Goal: Information Seeking & Learning: Learn about a topic

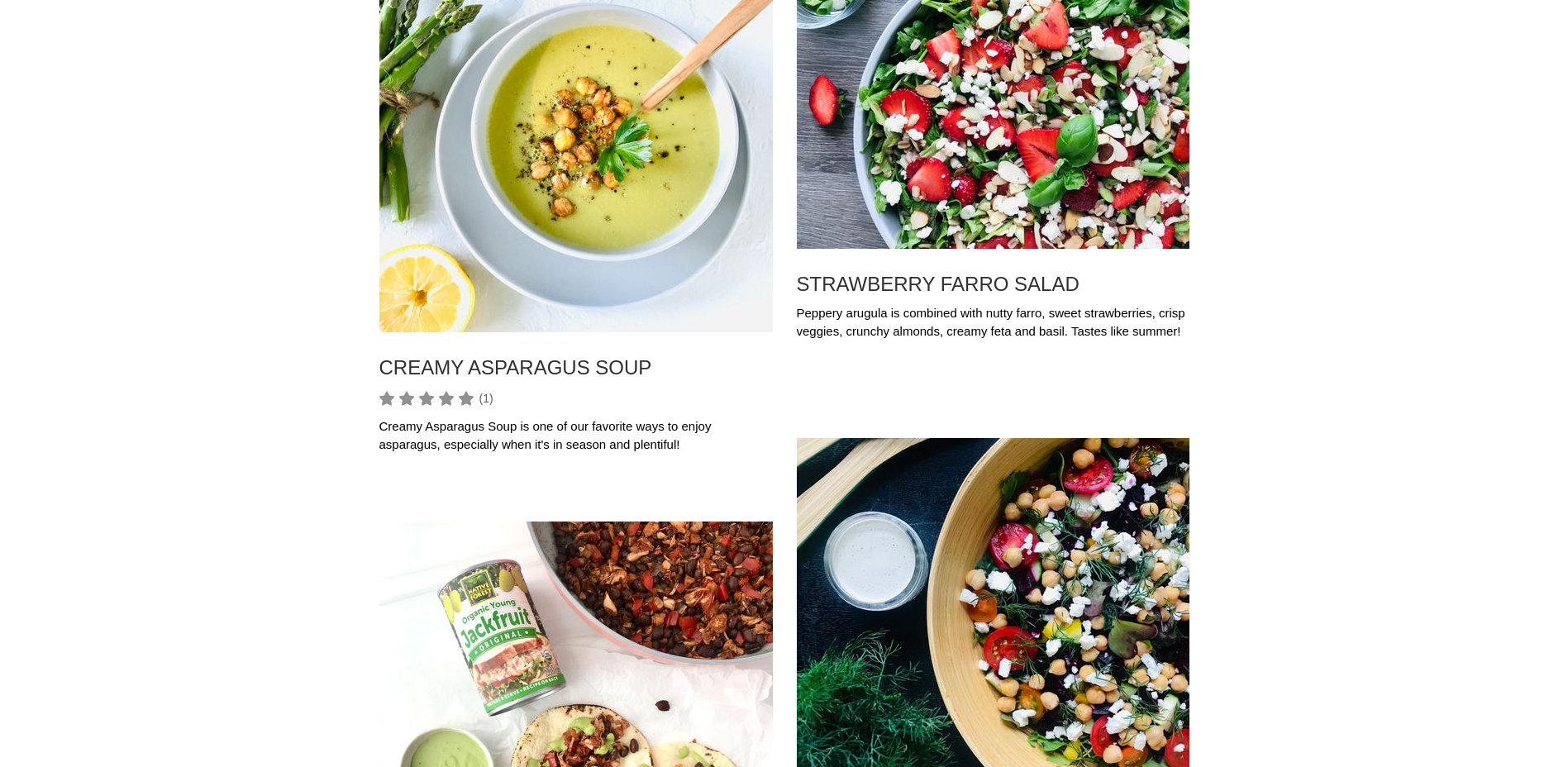
scroll to position [7102, 0]
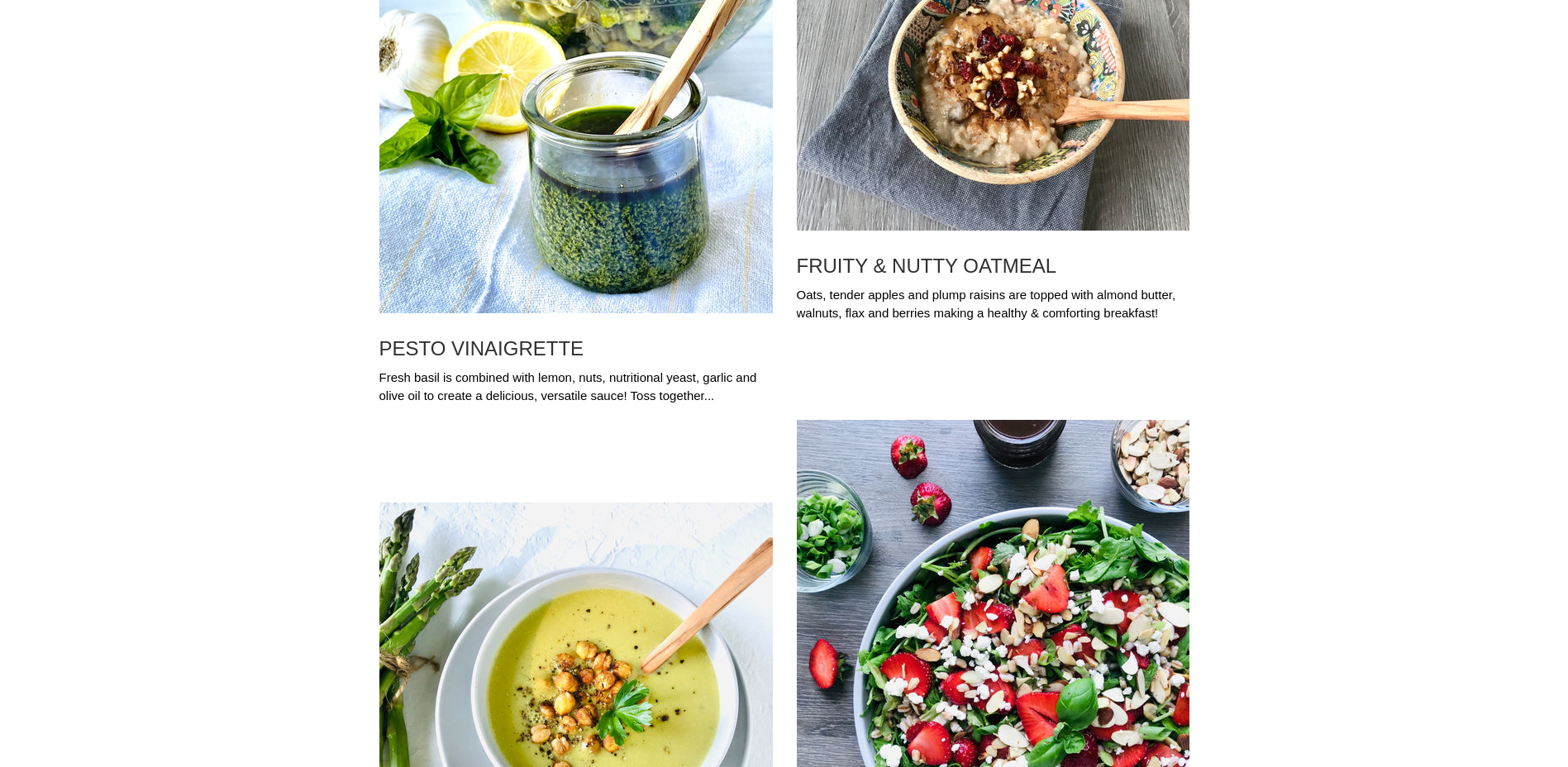
drag, startPoint x: 1576, startPoint y: 390, endPoint x: 1491, endPoint y: 85, distance: 316.6
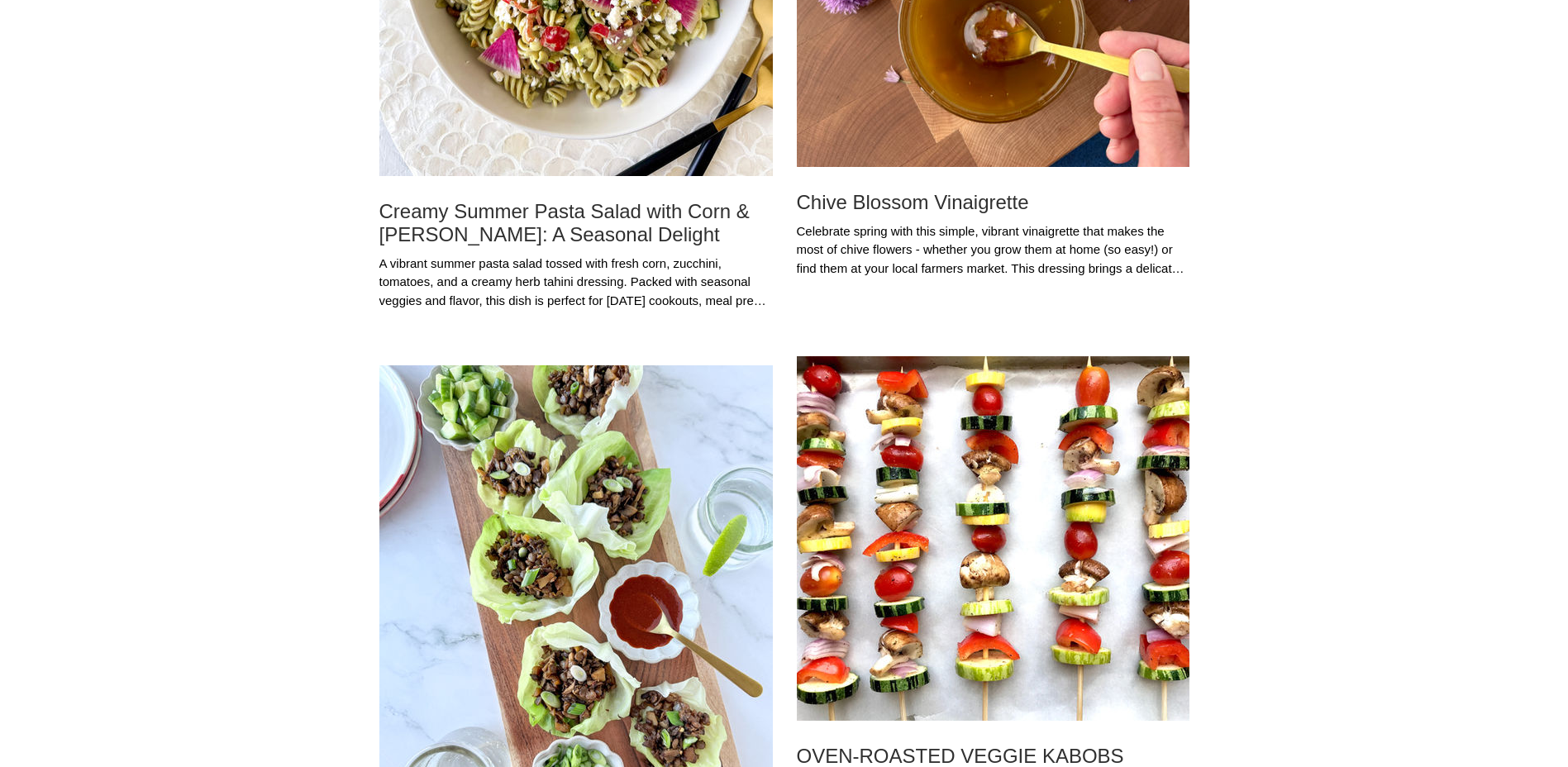
scroll to position [0, 0]
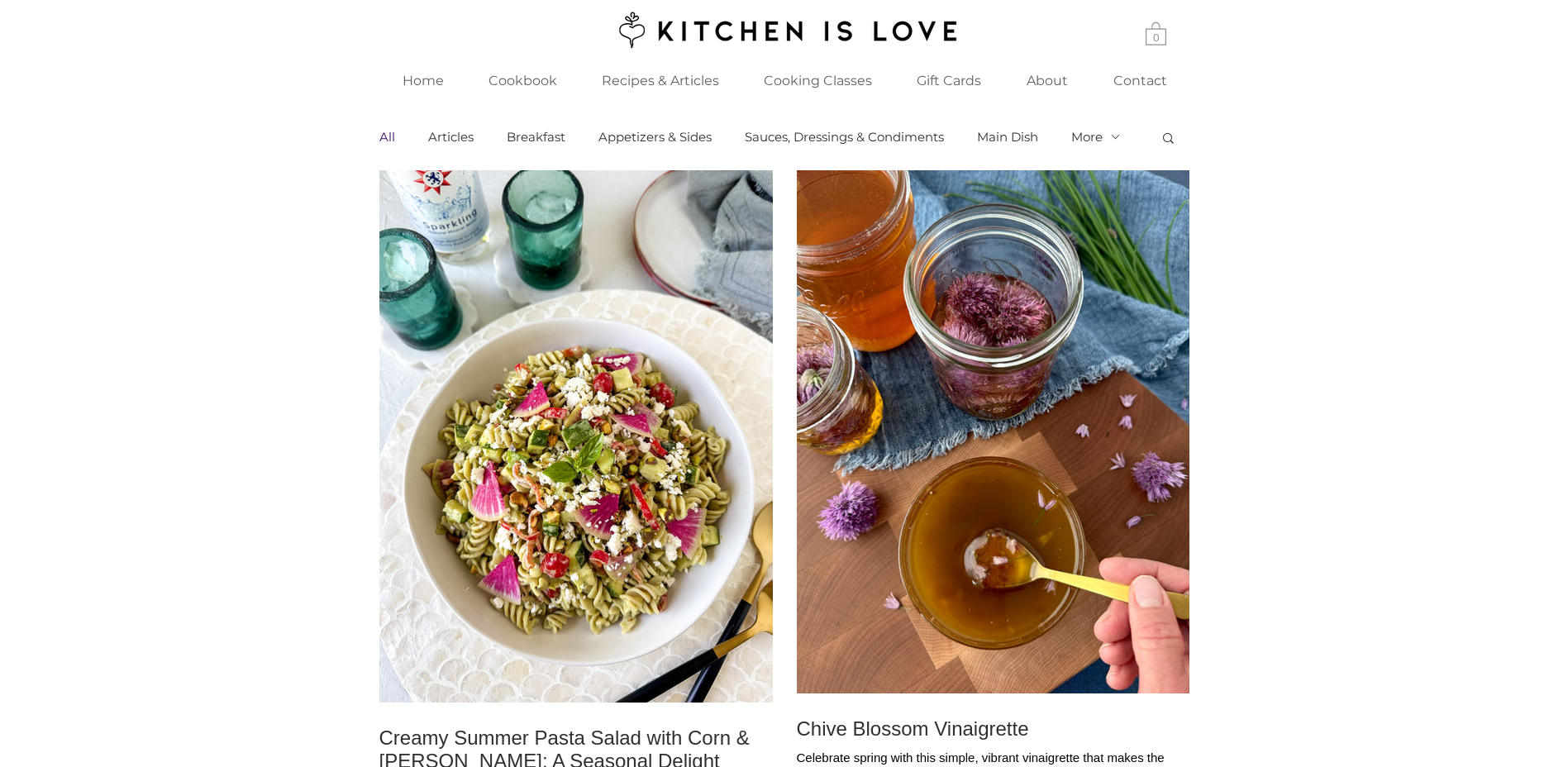
click at [604, 519] on img "Blog feed" at bounding box center [576, 437] width 394 height 532
click at [1035, 495] on img "Blog feed" at bounding box center [993, 432] width 393 height 523
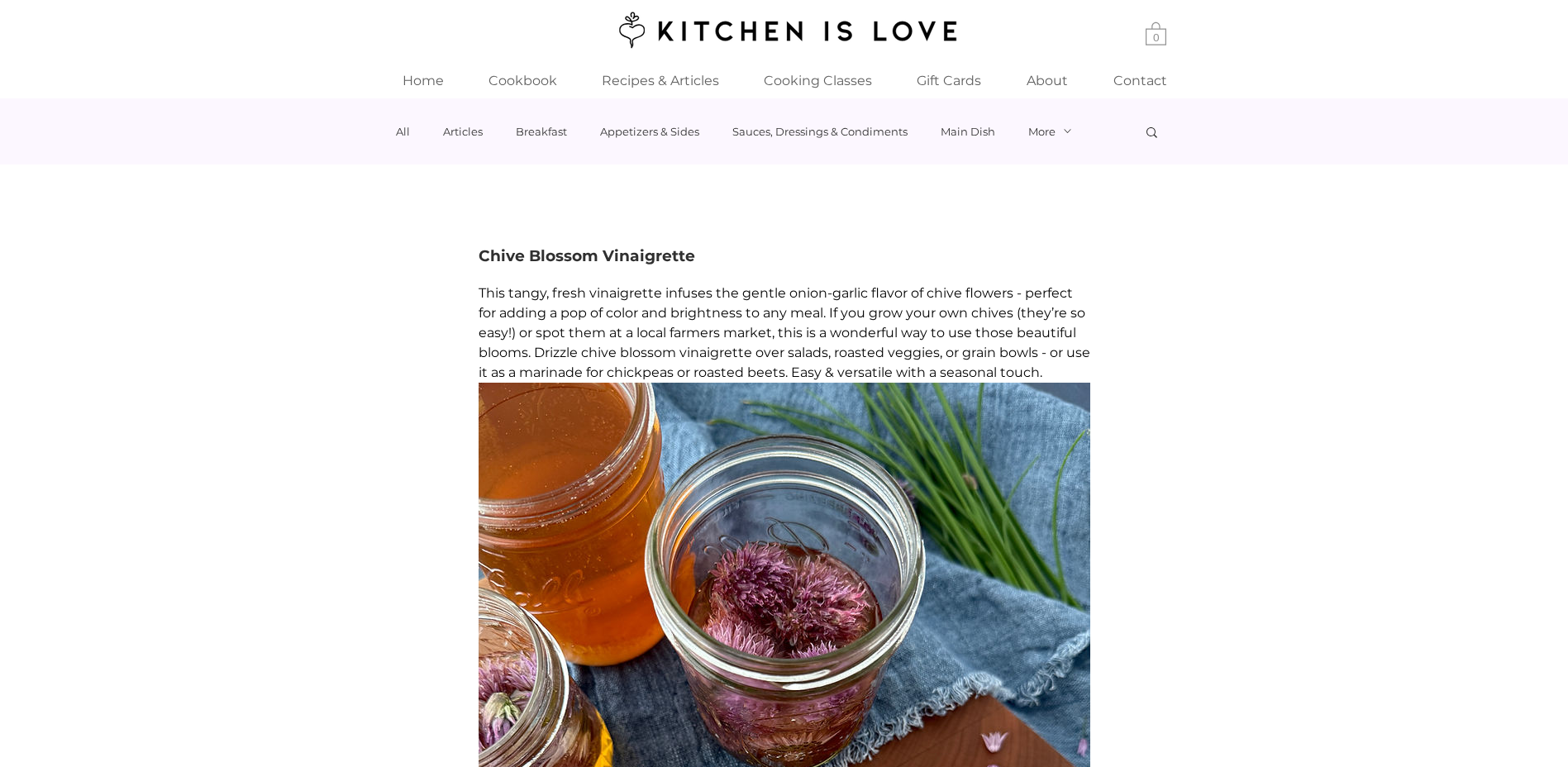
click at [0, 0] on link "5-Minute Recipes" at bounding box center [0, 0] width 0 height 0
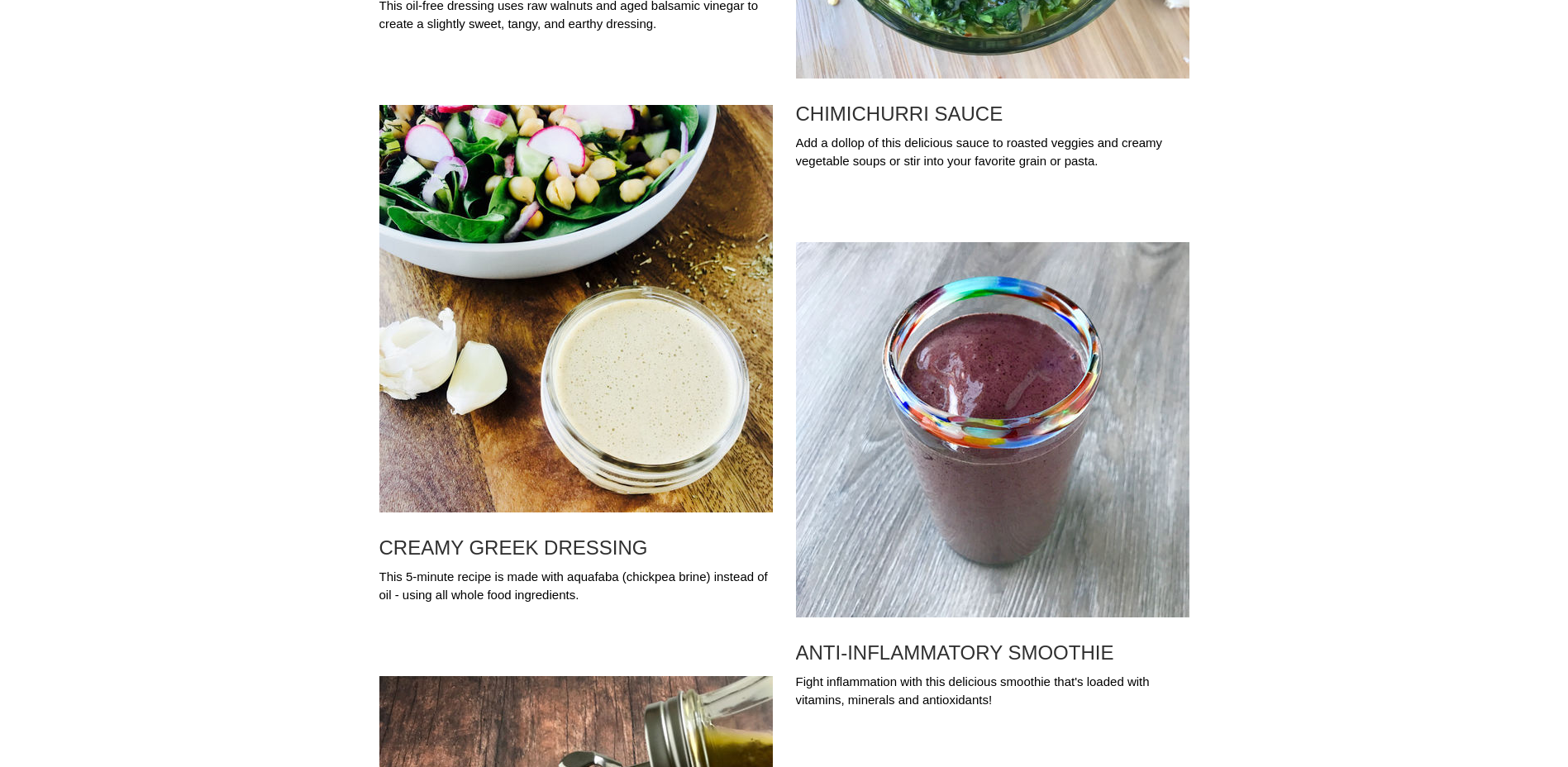
scroll to position [1976, 0]
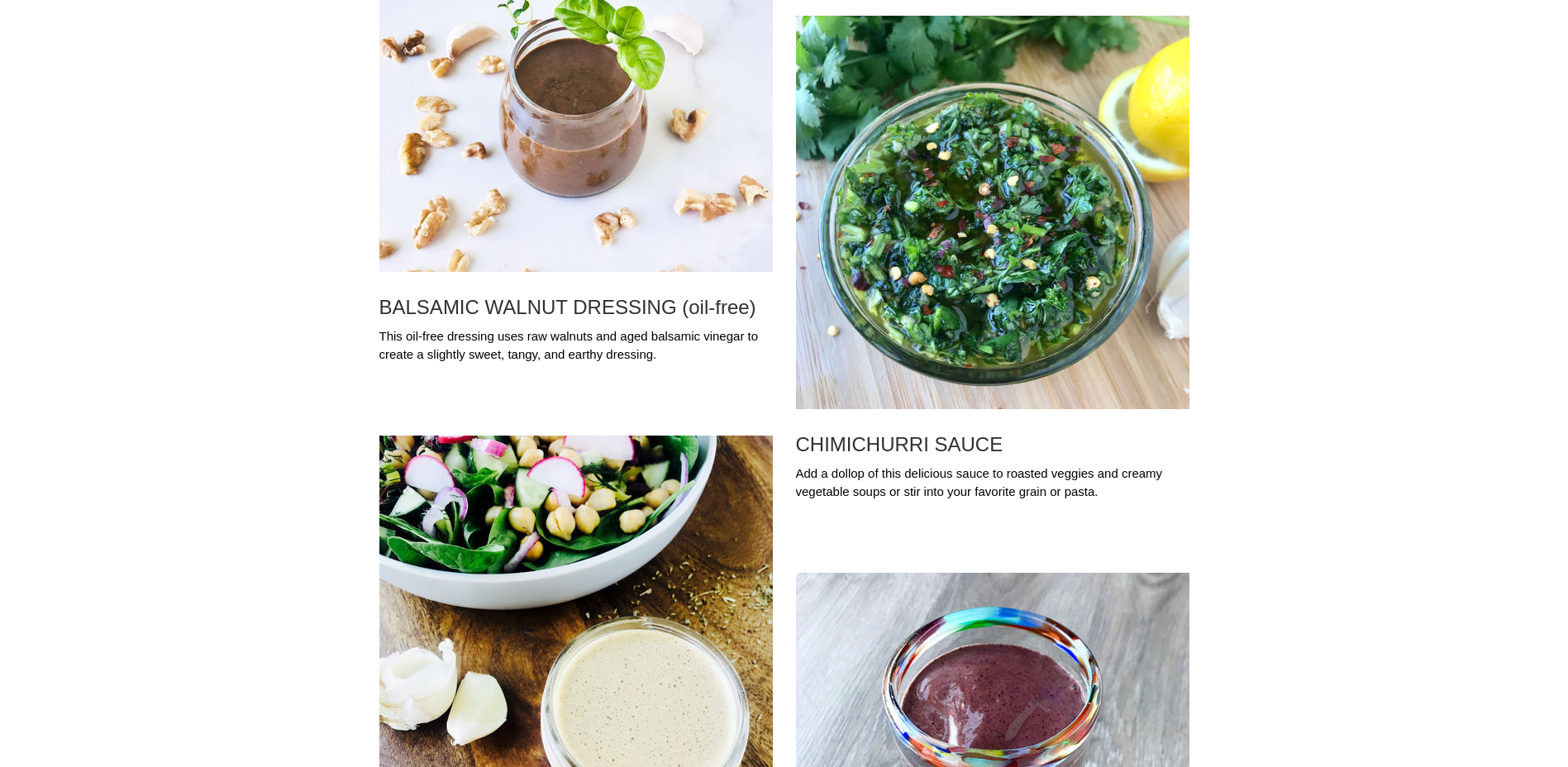
click at [1063, 286] on img "Blog feed" at bounding box center [993, 213] width 394 height 394
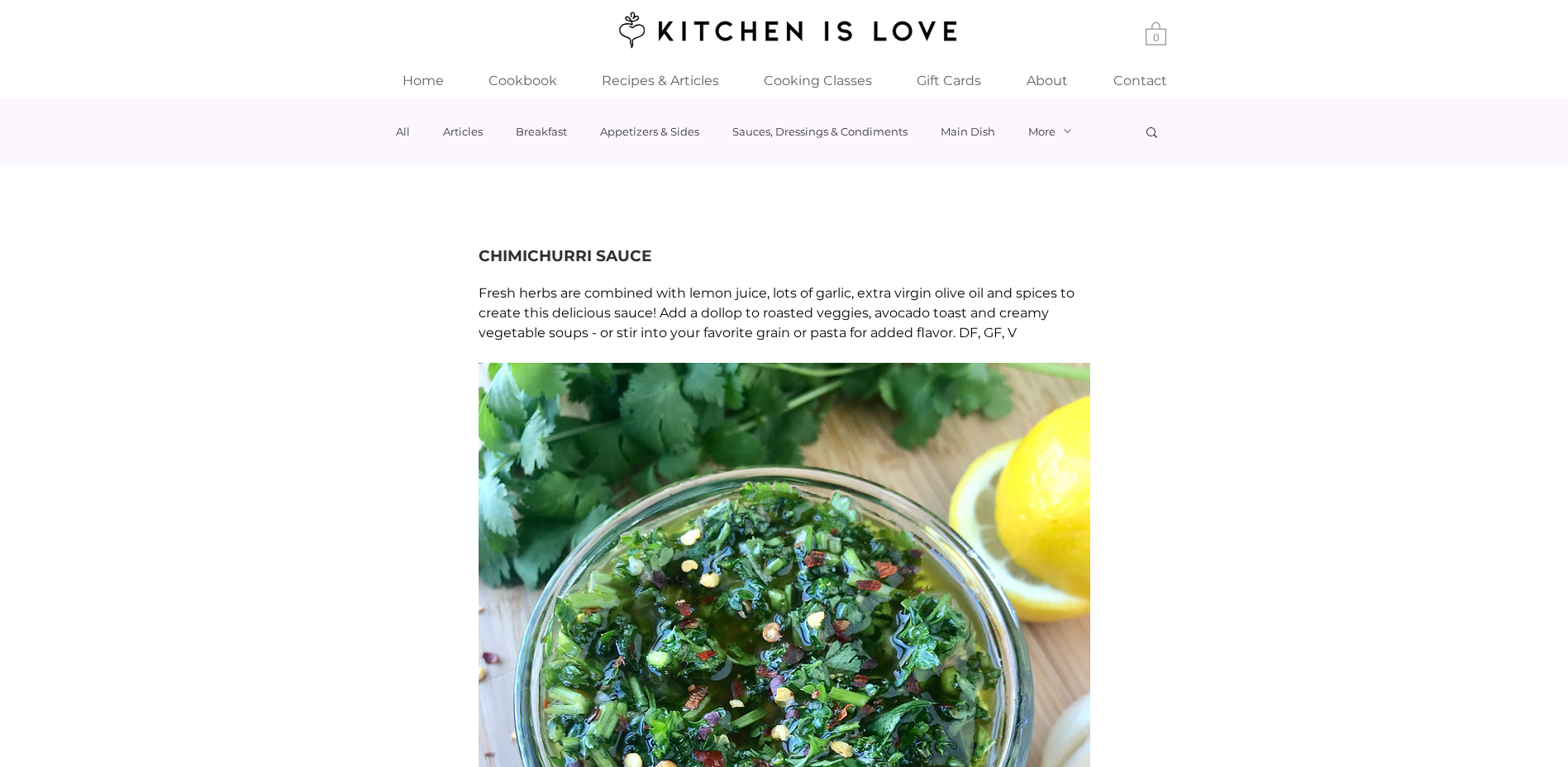
click at [1042, 134] on button "More" at bounding box center [1050, 132] width 45 height 14
click at [0, 0] on link "Snacks" at bounding box center [0, 0] width 0 height 0
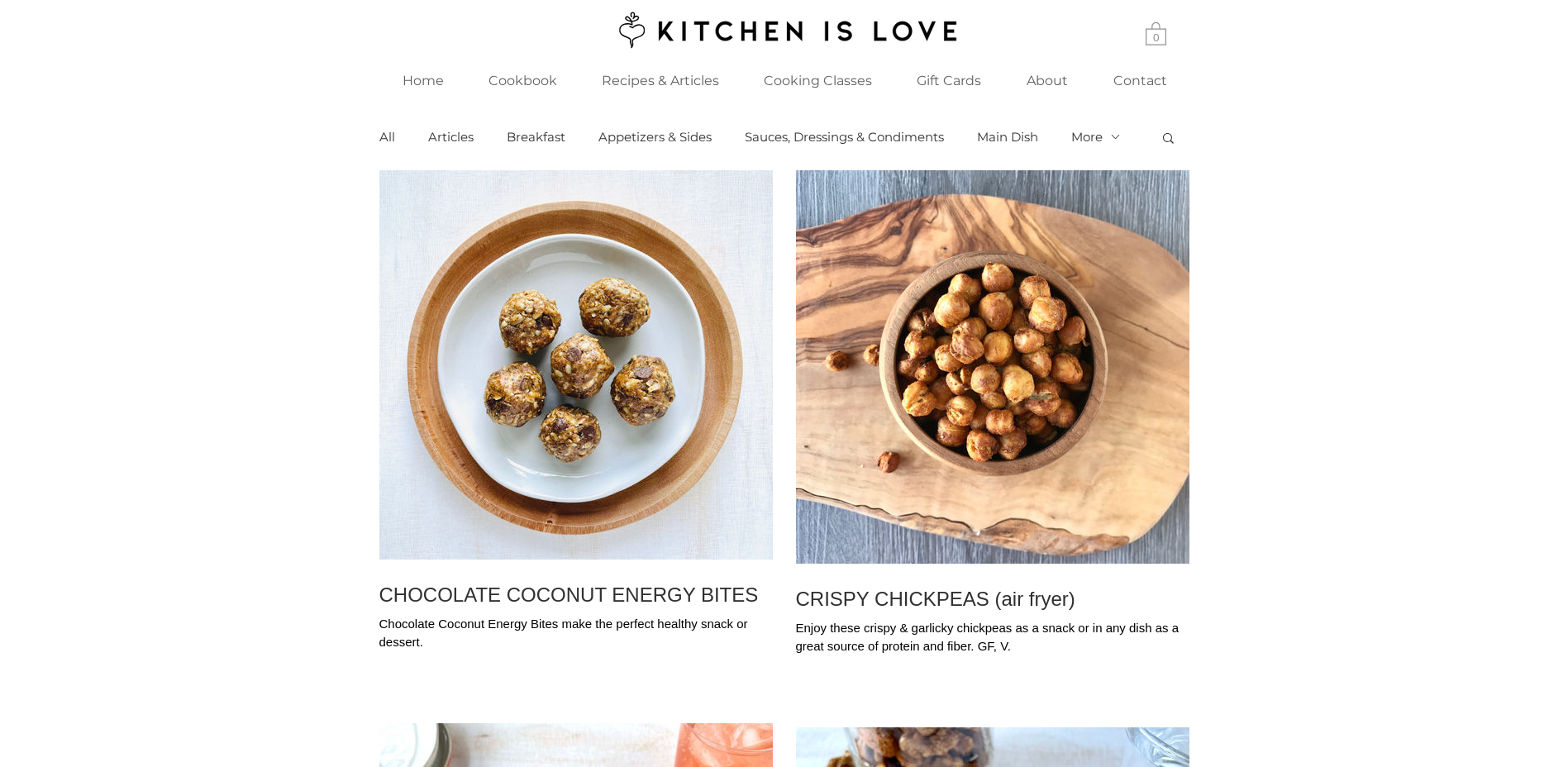
scroll to position [248, 0]
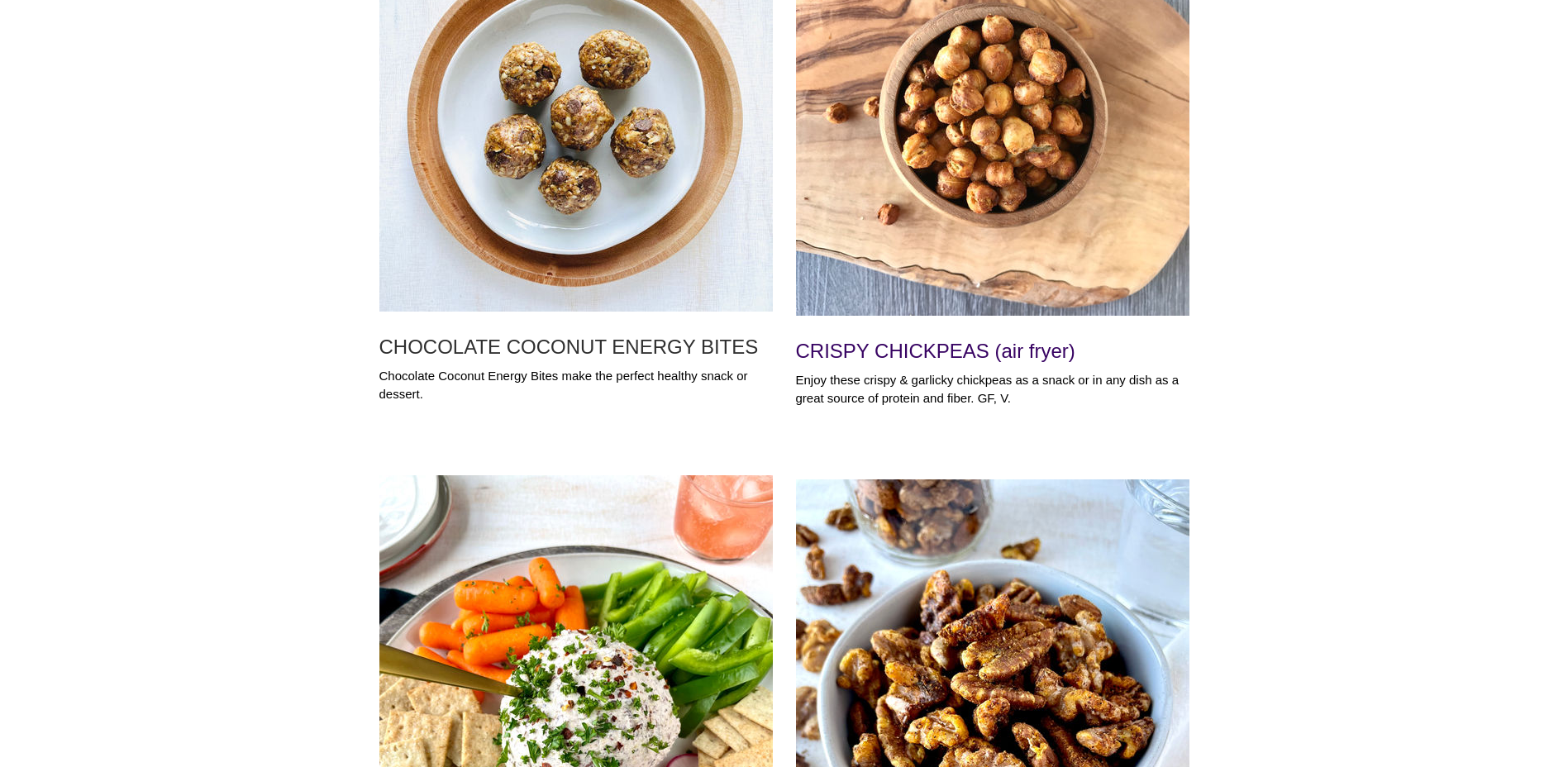
click at [937, 389] on div "Enjoy these crispy & garlicky chickpeas as a snack or in any dish as a great so…" at bounding box center [993, 389] width 394 height 37
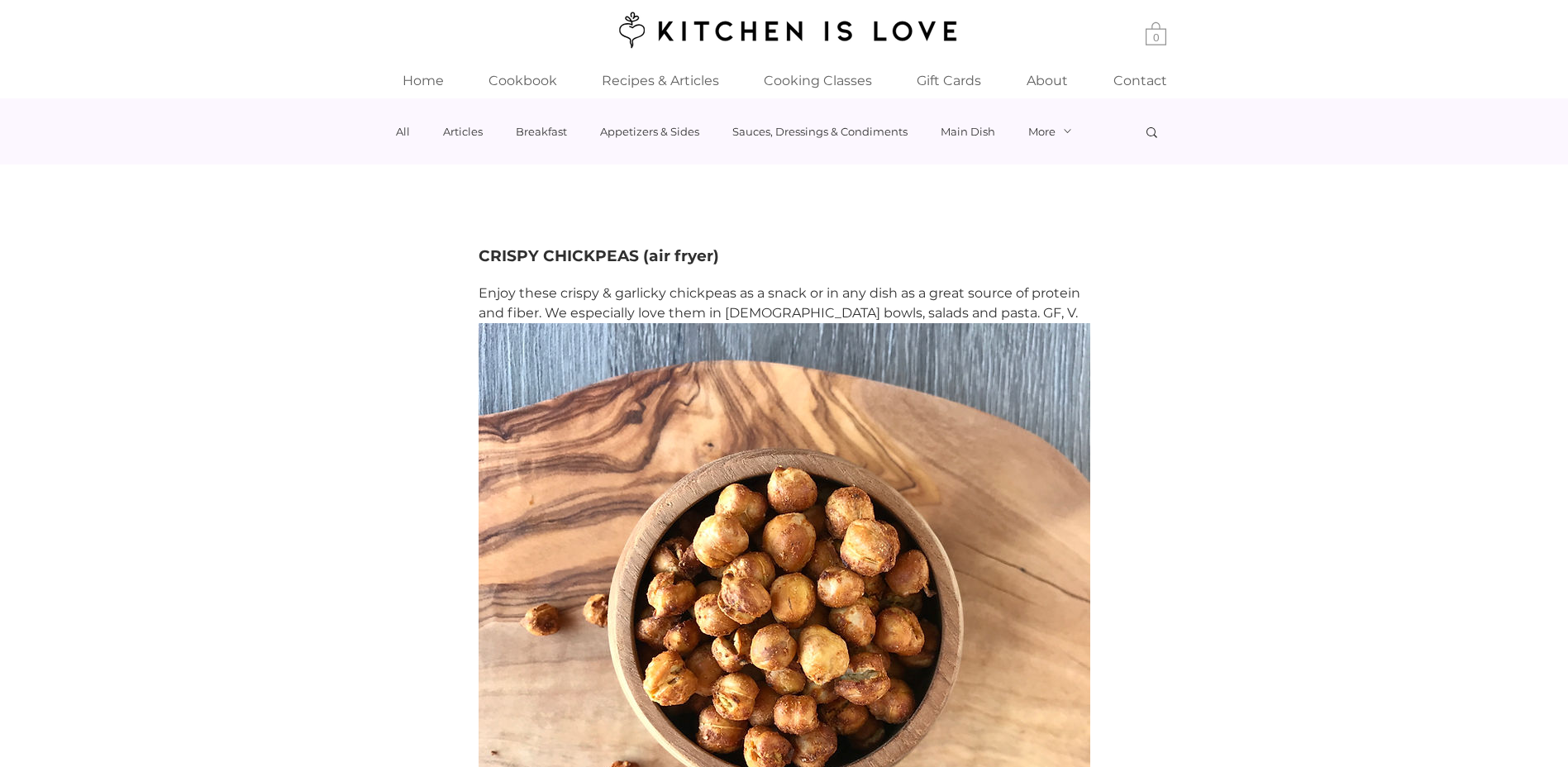
click at [0, 0] on link "Snacks" at bounding box center [0, 0] width 0 height 0
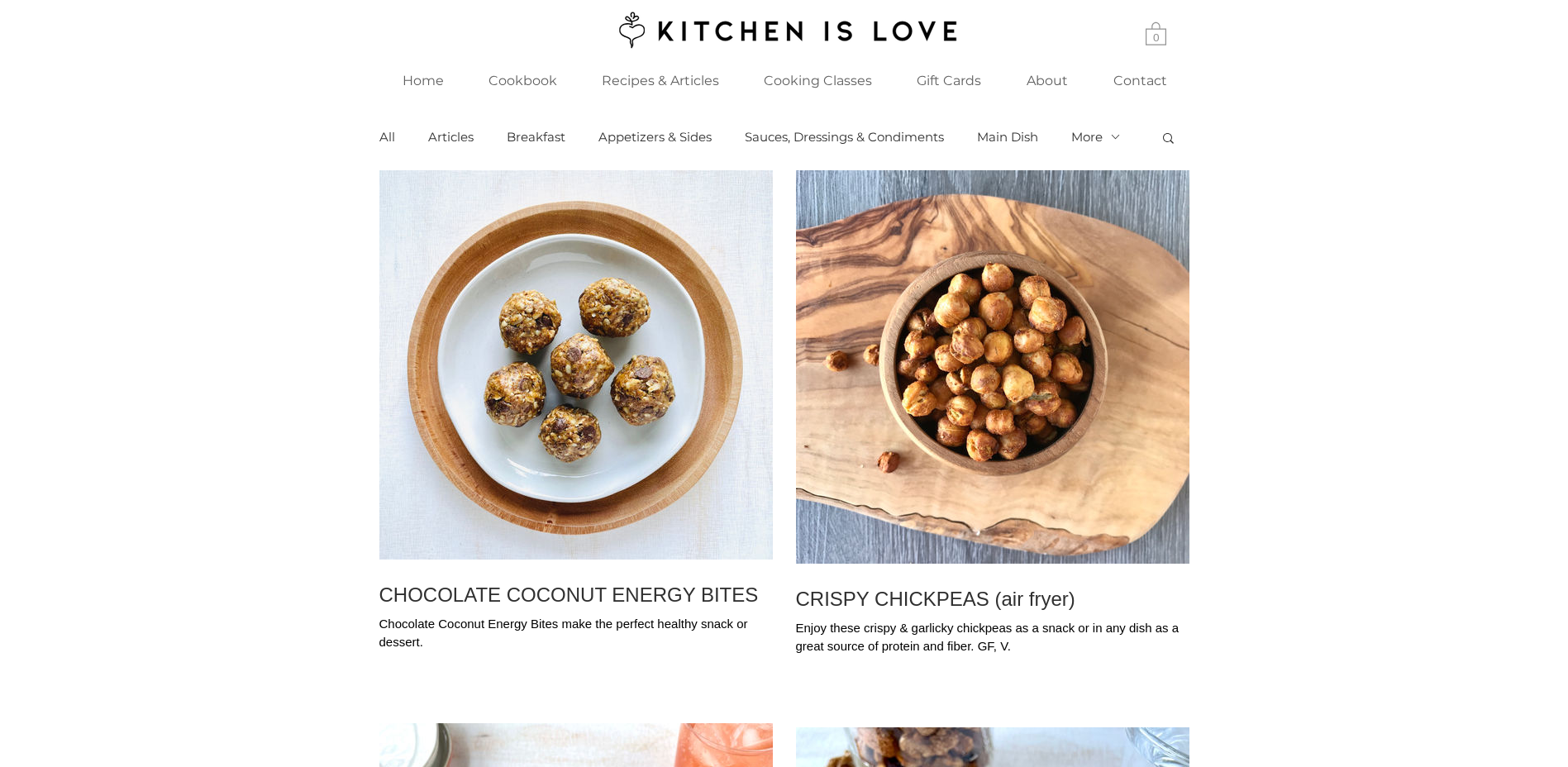
click at [0, 0] on link "Dessert" at bounding box center [0, 0] width 0 height 0
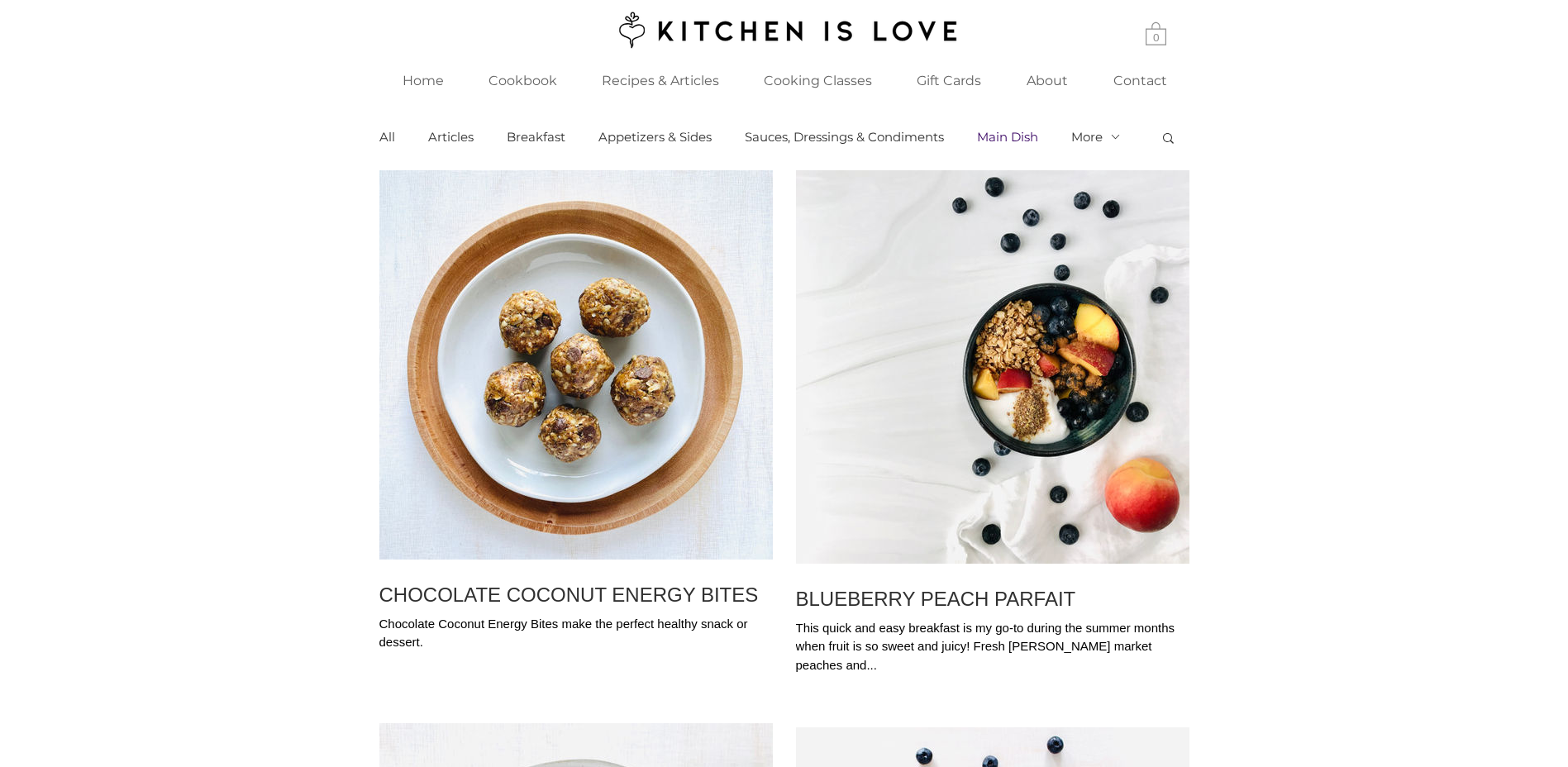
click at [1011, 139] on link "Main Dish" at bounding box center [1008, 138] width 61 height 15
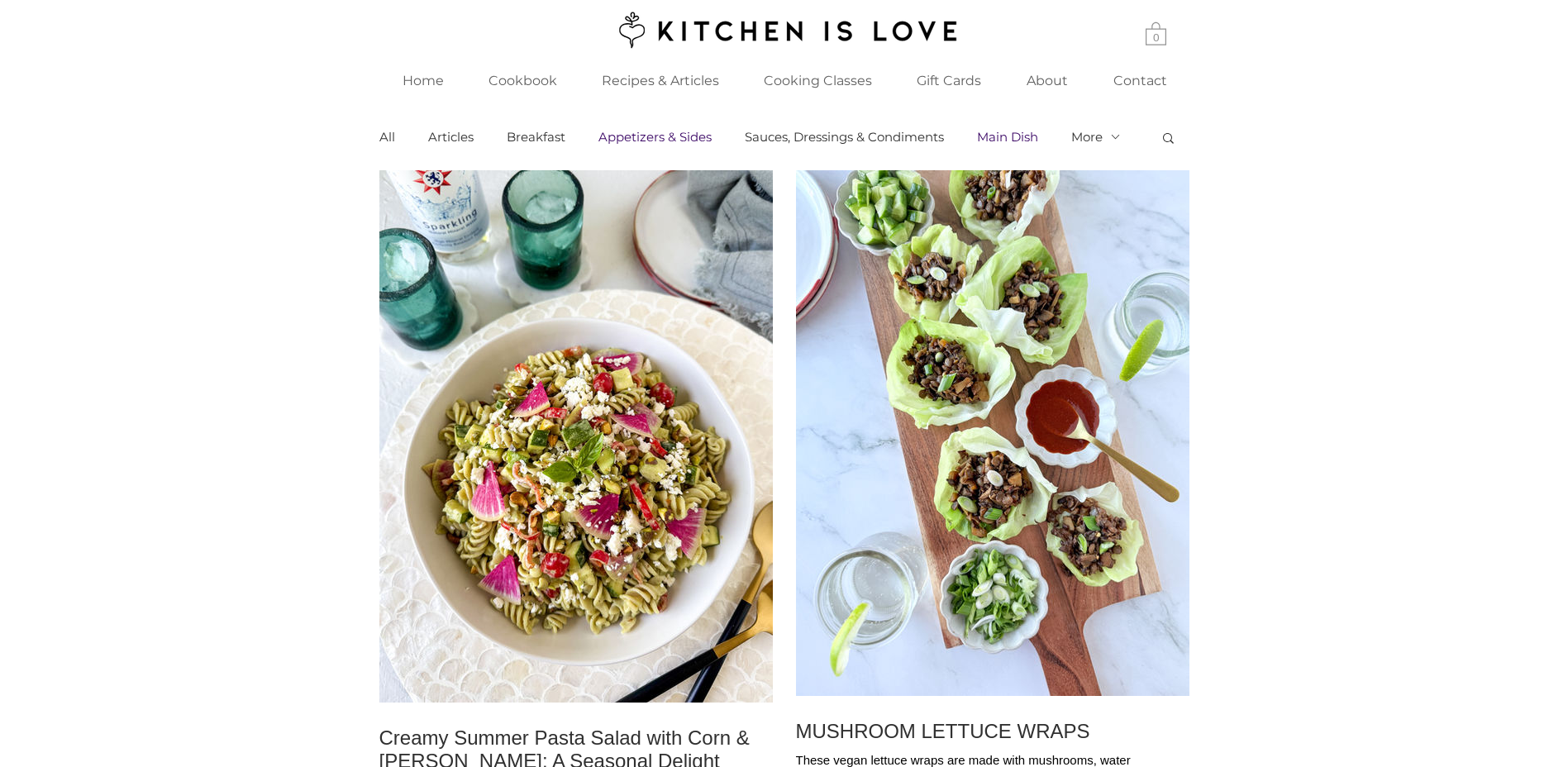
click at [652, 136] on link "Appetizers & Sides" at bounding box center [656, 138] width 113 height 15
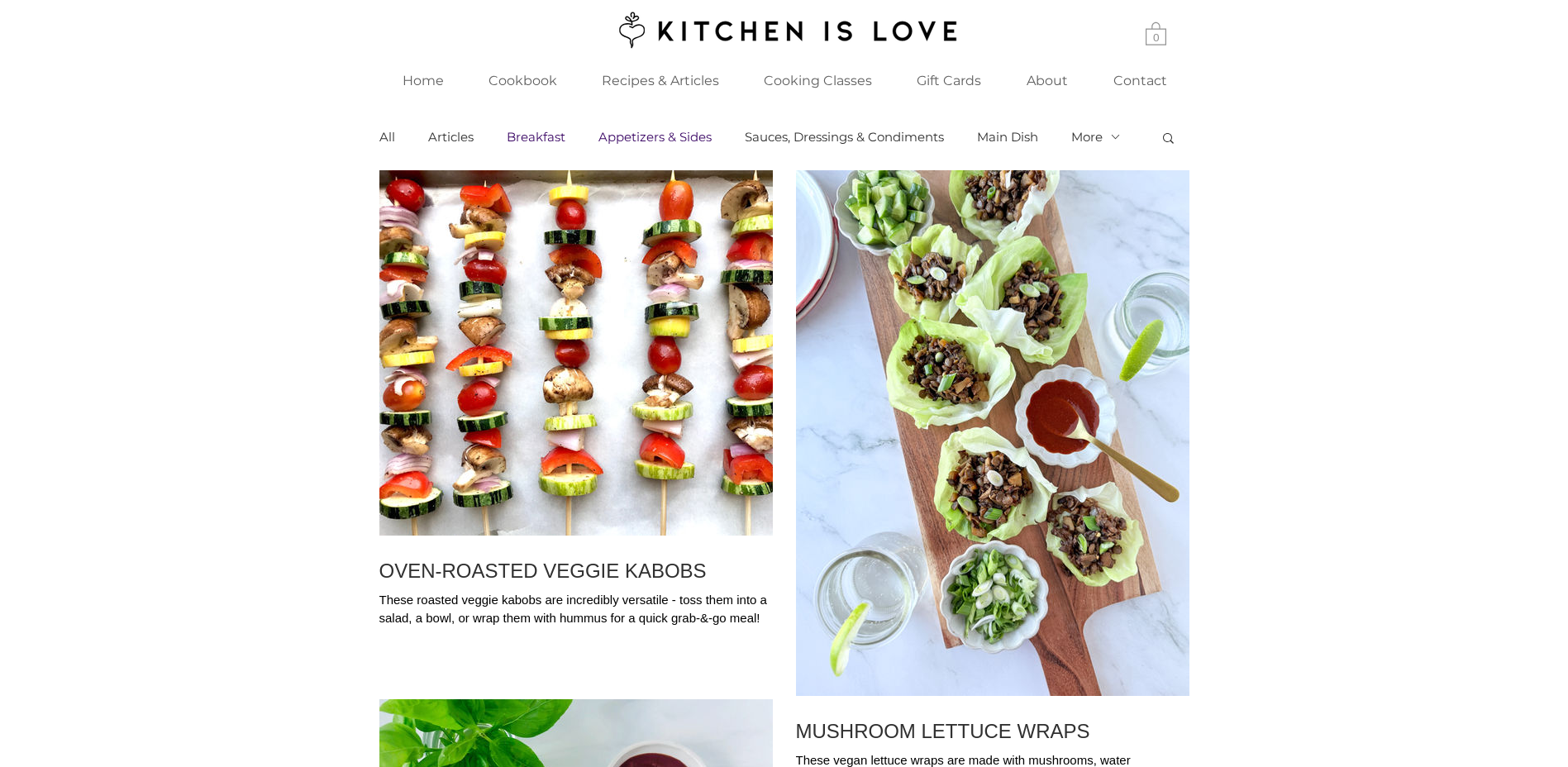
click at [548, 139] on link "Breakfast" at bounding box center [536, 138] width 58 height 15
